Goal: Information Seeking & Learning: Learn about a topic

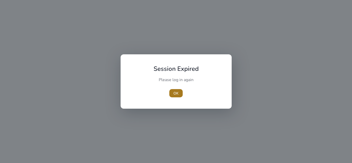
click at [174, 94] on span "OK" at bounding box center [176, 93] width 5 height 5
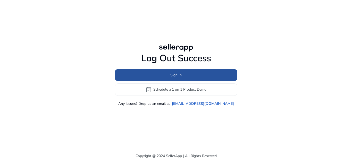
click at [191, 79] on span at bounding box center [176, 75] width 122 height 12
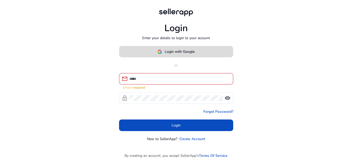
click at [197, 58] on span at bounding box center [176, 52] width 114 height 12
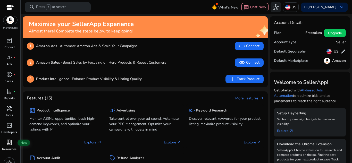
click at [9, 143] on span "book_4" at bounding box center [9, 143] width 6 height 6
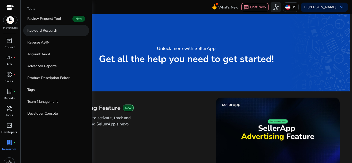
click at [56, 32] on p "Keyword Research" at bounding box center [42, 30] width 30 height 5
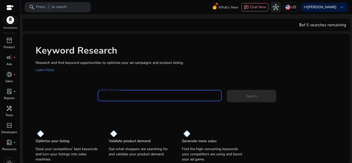
click at [129, 96] on input "Enter Keyword" at bounding box center [160, 96] width 116 height 6
paste input "*******"
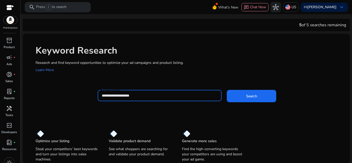
click at [227, 90] on button "Search" at bounding box center [252, 96] width 50 height 12
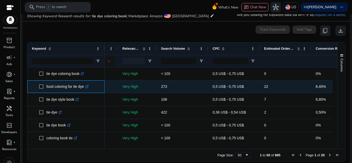
click at [89, 89] on link ".st0{fill:#2c8af8}" at bounding box center [86, 87] width 5 height 4
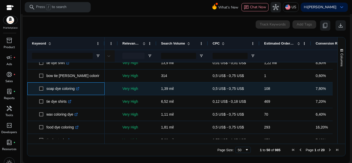
click at [78, 89] on icon at bounding box center [78, 88] width 2 height 2
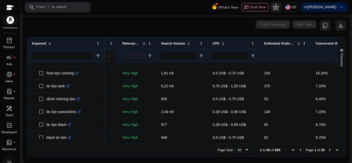
drag, startPoint x: 336, startPoint y: 91, endPoint x: 337, endPoint y: 97, distance: 6.6
click at [338, 97] on div "Columns Keyword Column Labels Drag here to set column labels" at bounding box center [342, 90] width 8 height 107
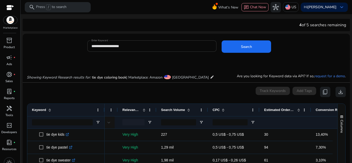
click at [136, 43] on div "**********" at bounding box center [152, 45] width 121 height 11
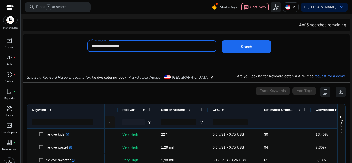
drag, startPoint x: 128, startPoint y: 45, endPoint x: 82, endPoint y: 45, distance: 45.9
click at [82, 45] on div "**********" at bounding box center [184, 48] width 323 height 17
type input "**********"
click at [222, 40] on button "Search" at bounding box center [247, 46] width 50 height 12
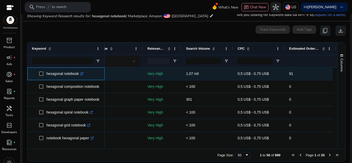
click at [83, 77] on p "hexagonal notebook .st0{fill:#2c8af8}" at bounding box center [64, 74] width 37 height 11
click at [82, 75] on icon at bounding box center [81, 74] width 3 height 3
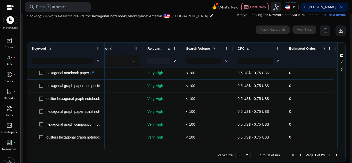
scroll to position [108, 0]
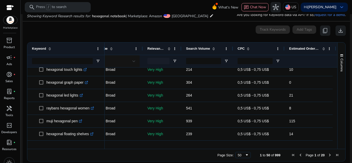
drag, startPoint x: 198, startPoint y: 146, endPoint x: 226, endPoint y: 147, distance: 27.9
click at [226, 147] on div at bounding box center [219, 146] width 228 height 5
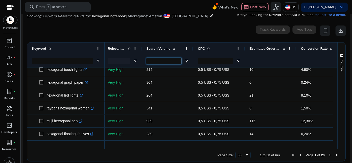
click at [172, 59] on input "Search Volume Filter Input" at bounding box center [163, 61] width 35 height 6
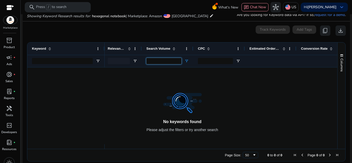
type input "***"
click at [189, 59] on span "Open Filter Menu" at bounding box center [187, 61] width 4 height 4
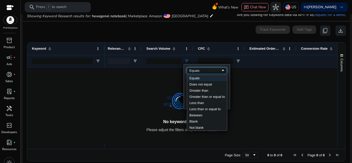
click at [212, 72] on div "Equals" at bounding box center [205, 71] width 31 height 4
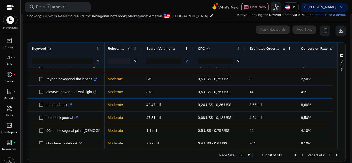
drag, startPoint x: 333, startPoint y: 114, endPoint x: 336, endPoint y: 120, distance: 6.6
click at [336, 120] on div "Keyword Match Type Relevance Score CPC" at bounding box center [186, 96] width 318 height 107
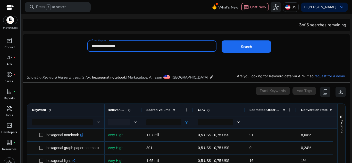
drag, startPoint x: 134, startPoint y: 46, endPoint x: 89, endPoint y: 42, distance: 45.0
click at [89, 42] on div "**********" at bounding box center [151, 45] width 129 height 11
paste input "*******"
type input "**********"
click at [222, 40] on button "Search" at bounding box center [247, 46] width 50 height 12
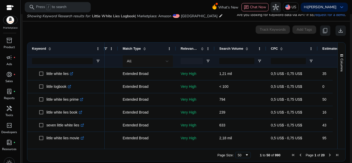
scroll to position [0, 37]
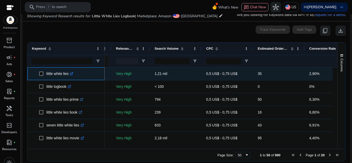
click at [73, 75] on icon ".st0{fill:#2c8af8}" at bounding box center [71, 73] width 3 height 3
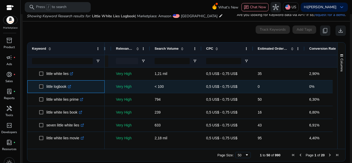
click at [71, 87] on icon ".st0{fill:#2c8af8}" at bounding box center [69, 86] width 3 height 3
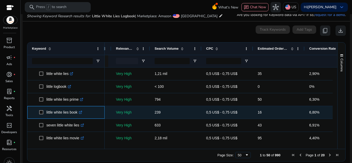
click at [81, 113] on icon ".st0{fill:#2c8af8}" at bounding box center [80, 112] width 3 height 3
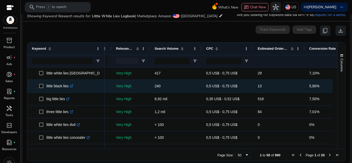
scroll to position [181, 0]
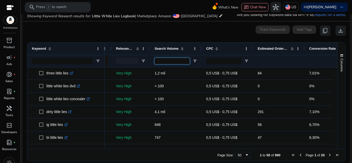
click at [181, 60] on input "Search Volume Filter Input" at bounding box center [172, 61] width 35 height 6
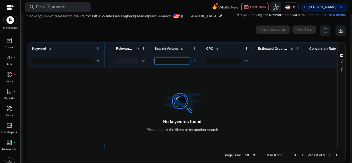
type input "***"
click at [195, 61] on span "Open Filter Menu" at bounding box center [195, 61] width 4 height 4
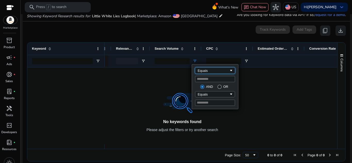
click at [223, 71] on div "Equals" at bounding box center [213, 71] width 31 height 4
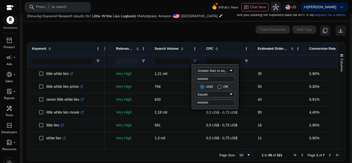
click at [96, 30] on div "0 keyword(s) selected Track Keywords Add Tags content_copy download" at bounding box center [186, 31] width 319 height 10
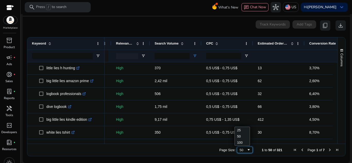
click at [247, 151] on span "Page Size" at bounding box center [249, 150] width 4 height 4
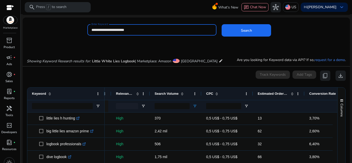
drag, startPoint x: 118, startPoint y: 30, endPoint x: 77, endPoint y: 28, distance: 41.8
click at [77, 28] on div "**********" at bounding box center [184, 32] width 323 height 17
type input "*******"
click at [222, 24] on button "Search" at bounding box center [247, 30] width 50 height 12
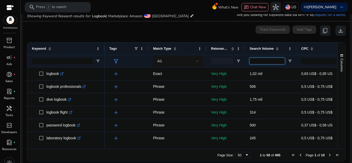
click at [263, 62] on input "Search Volume Filter Input" at bounding box center [267, 61] width 35 height 6
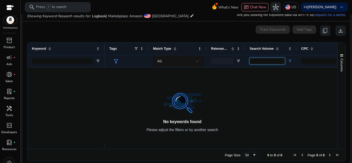
type input "***"
click at [290, 60] on span "Open Filter Menu" at bounding box center [290, 61] width 4 height 4
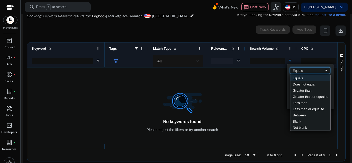
click at [311, 73] on div "Equals" at bounding box center [310, 71] width 40 height 6
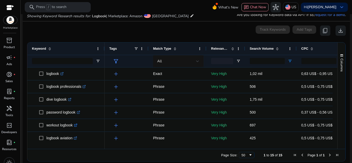
click at [219, 32] on div "0 keyword(s) selected Track Keywords Add Tags content_copy download" at bounding box center [186, 31] width 319 height 10
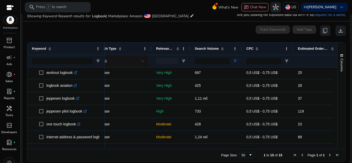
scroll to position [54, 0]
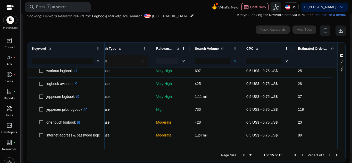
drag, startPoint x: 212, startPoint y: 149, endPoint x: 226, endPoint y: 149, distance: 13.4
click at [226, 149] on div "Drag here to set row groups Drag here to set column labels Keyword Tags 39" at bounding box center [186, 101] width 319 height 119
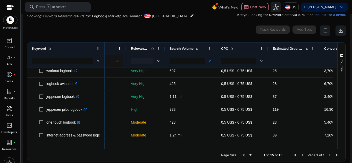
scroll to position [0, 0]
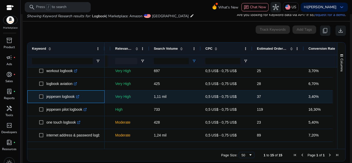
click at [81, 96] on div "jeppesen logbook .st0{fill:#2c8af8}" at bounding box center [64, 97] width 36 height 11
click at [78, 96] on icon ".st0{fill:#2c8af8}" at bounding box center [77, 96] width 3 height 3
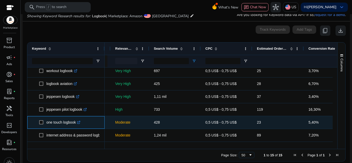
click at [80, 120] on p "one touch logbook .st0{fill:#2c8af8}" at bounding box center [63, 122] width 34 height 11
click at [80, 121] on icon at bounding box center [79, 121] width 1 height 1
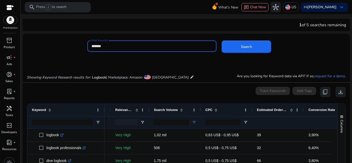
drag, startPoint x: 146, startPoint y: 47, endPoint x: 70, endPoint y: 46, distance: 75.8
click at [70, 46] on div "Enter Keyword ******* Search" at bounding box center [184, 48] width 323 height 17
type input "*****"
click at [222, 40] on button "Search" at bounding box center [247, 46] width 50 height 12
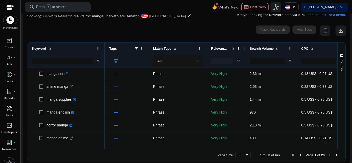
drag, startPoint x: 134, startPoint y: 149, endPoint x: 166, endPoint y: 148, distance: 32.0
click at [166, 148] on div "Drag here to set row groups Drag here to set column labels Keyword Tags 63" at bounding box center [186, 101] width 319 height 119
drag, startPoint x: 177, startPoint y: 146, endPoint x: 187, endPoint y: 146, distance: 9.5
click at [187, 146] on div at bounding box center [278, 146] width 347 height 5
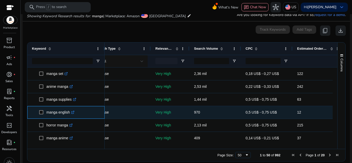
click at [74, 111] on link ".st0{fill:#2c8af8}" at bounding box center [72, 112] width 5 height 4
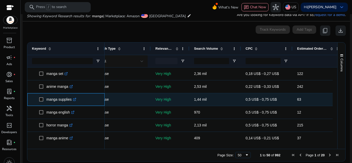
click at [73, 98] on link ".st0{fill:#2c8af8}" at bounding box center [74, 99] width 5 height 4
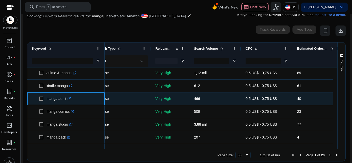
click at [71, 98] on icon at bounding box center [70, 98] width 2 height 2
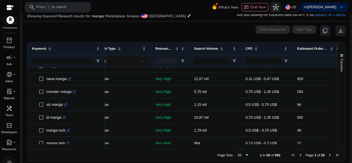
scroll to position [178, 0]
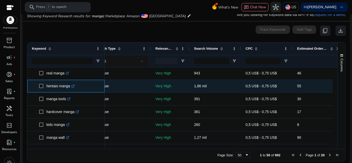
click at [75, 88] on icon ".st0{fill:#2c8af8}" at bounding box center [72, 86] width 3 height 3
